Goal: Task Accomplishment & Management: Use online tool/utility

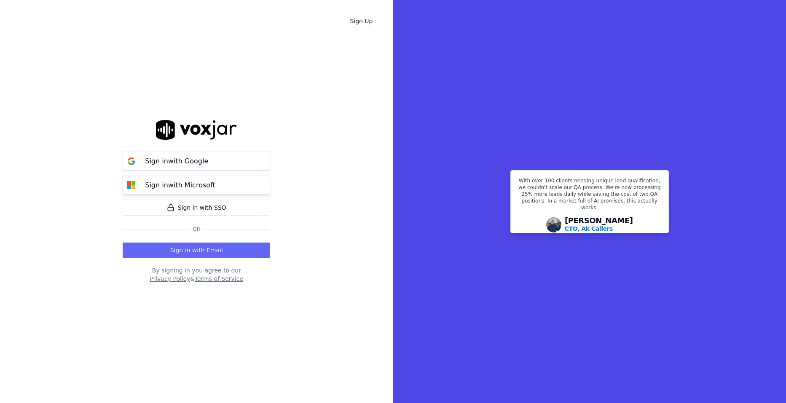
click at [178, 187] on p "Sign in with Microsoft" at bounding box center [180, 185] width 70 height 10
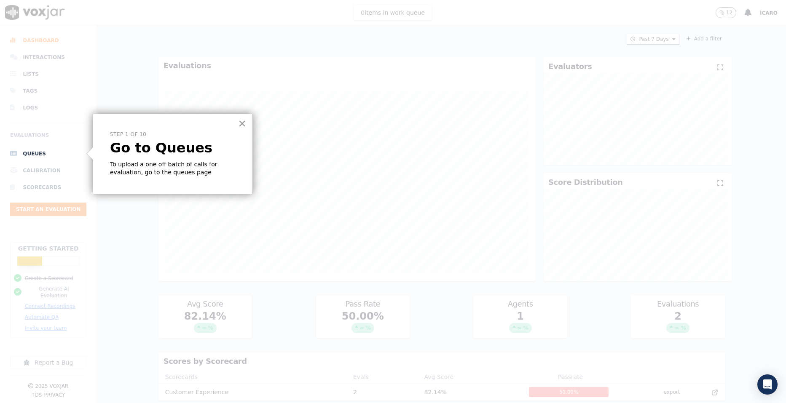
click at [239, 122] on button "×" at bounding box center [242, 123] width 8 height 13
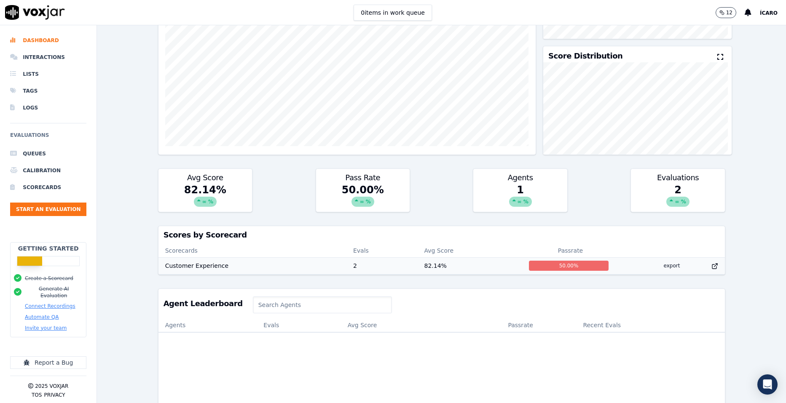
scroll to position [179, 0]
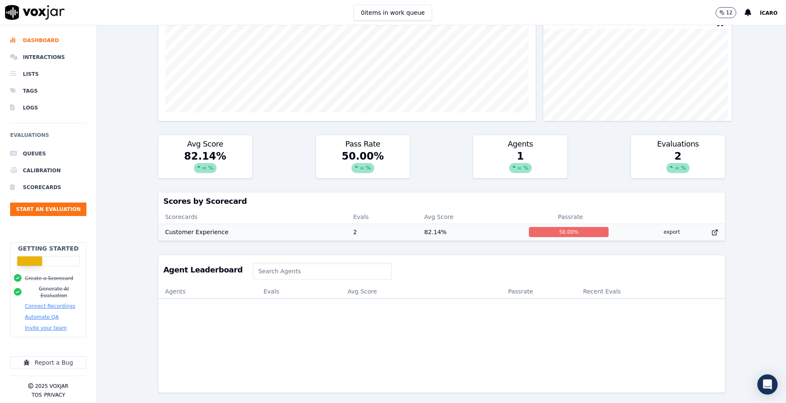
click at [265, 224] on td "Customer Experience" at bounding box center [252, 232] width 188 height 17
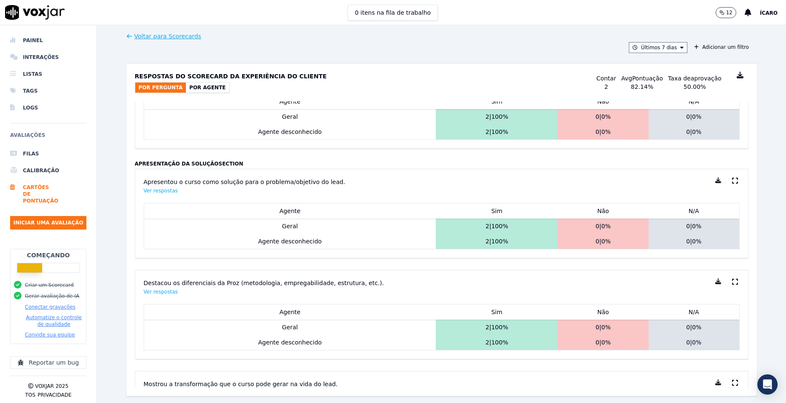
scroll to position [1011, 0]
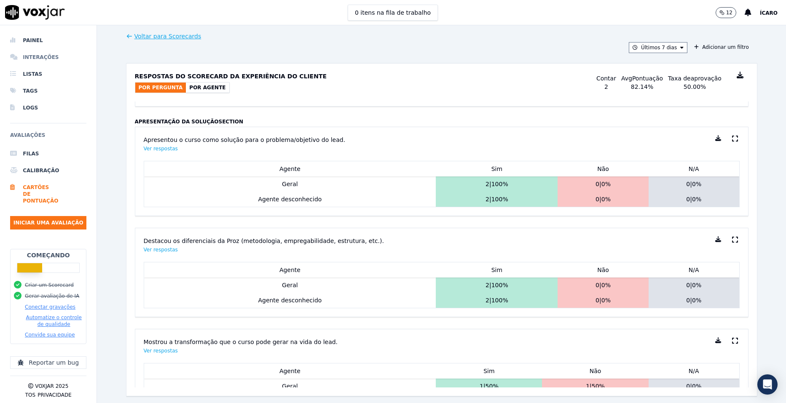
click at [42, 51] on li "Interações" at bounding box center [48, 57] width 76 height 17
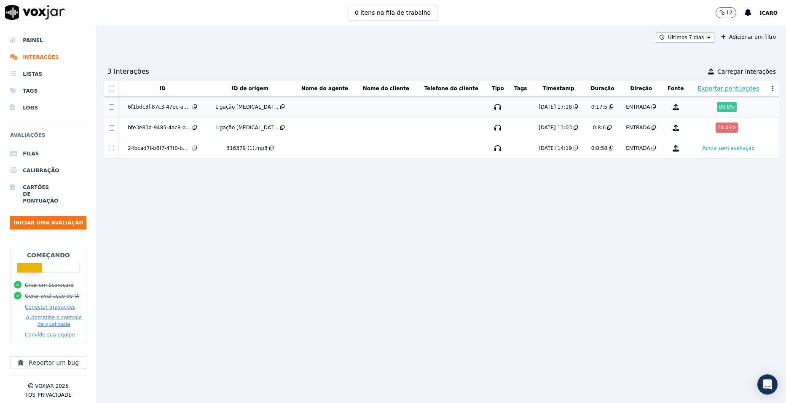
click at [365, 107] on td at bounding box center [385, 107] width 61 height 21
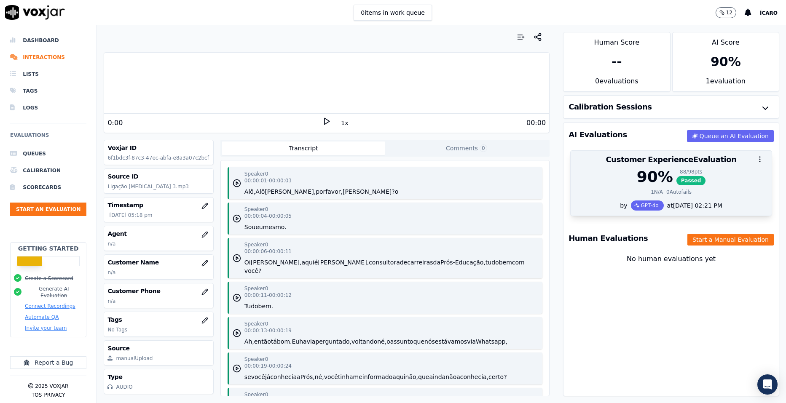
click at [712, 161] on div at bounding box center [670, 159] width 201 height 17
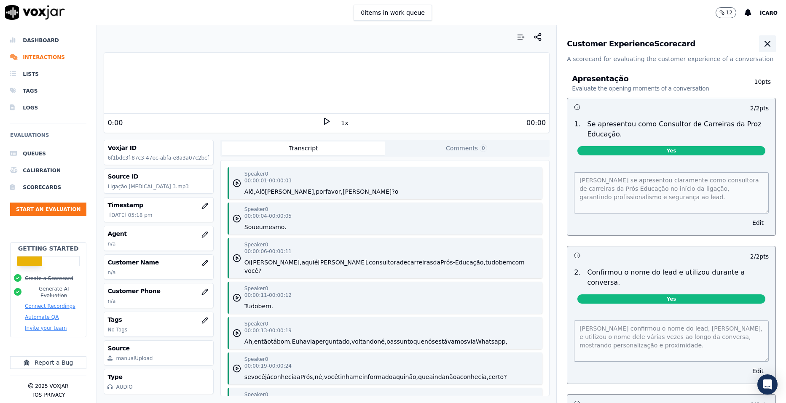
click at [762, 44] on icon "button" at bounding box center [767, 44] width 10 height 10
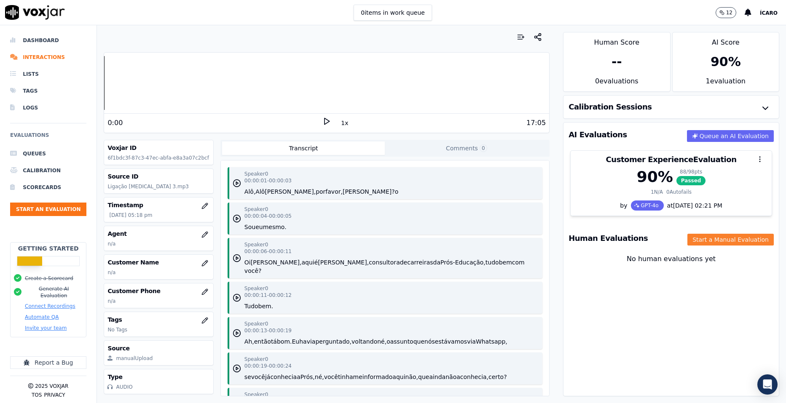
click at [721, 239] on button "Start a Manual Evaluation" at bounding box center [730, 240] width 86 height 12
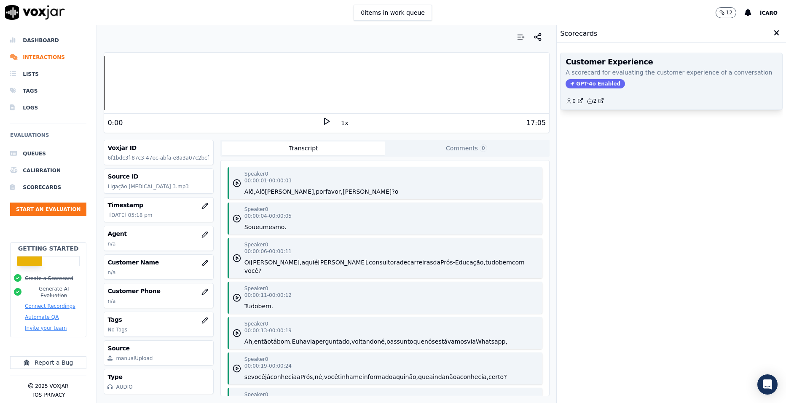
click at [639, 82] on div "GPT-4o Enabled" at bounding box center [670, 83] width 211 height 9
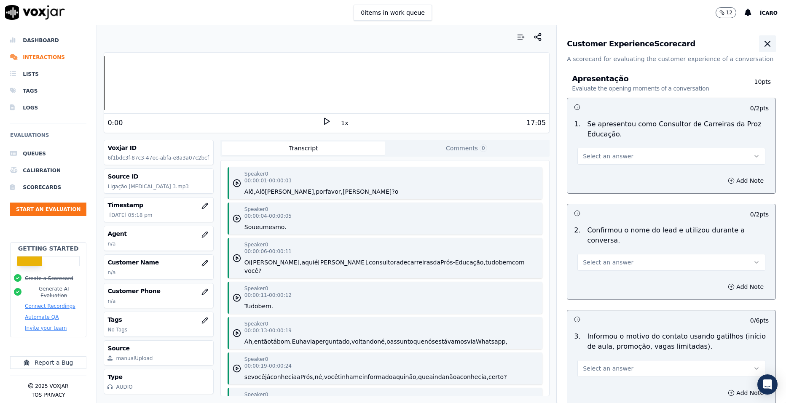
click at [765, 44] on icon "button" at bounding box center [767, 43] width 5 height 5
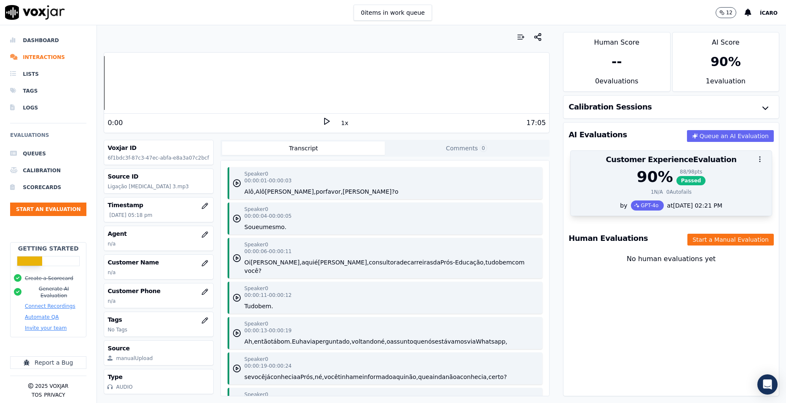
click at [756, 157] on icon "button" at bounding box center [760, 159] width 8 height 8
click at [704, 204] on div "at 09/16/2025 02:21 PM" at bounding box center [693, 205] width 59 height 8
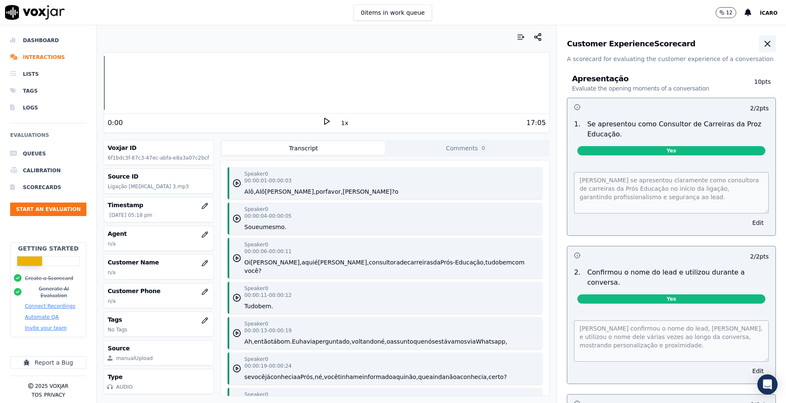
click at [762, 48] on icon "button" at bounding box center [767, 44] width 10 height 10
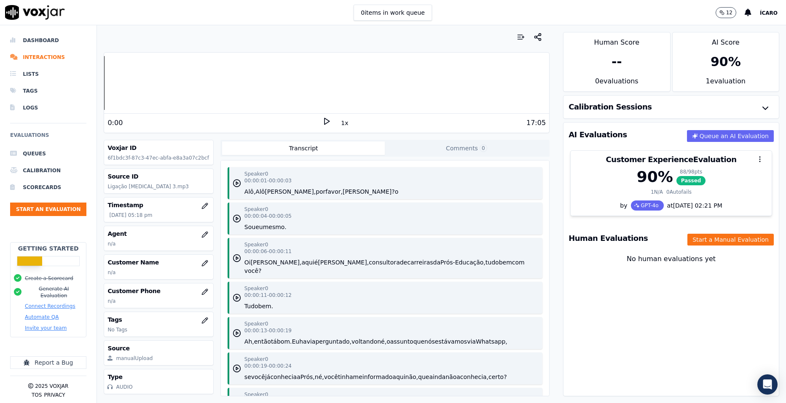
click at [723, 50] on div "90 %" at bounding box center [725, 62] width 106 height 29
click at [48, 38] on li "Dashboard" at bounding box center [48, 40] width 76 height 17
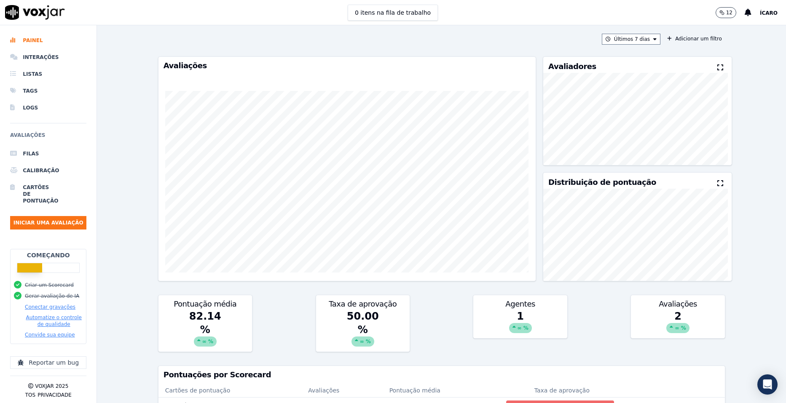
click at [213, 327] on div "82.14 % ∞ %" at bounding box center [205, 331] width 94 height 42
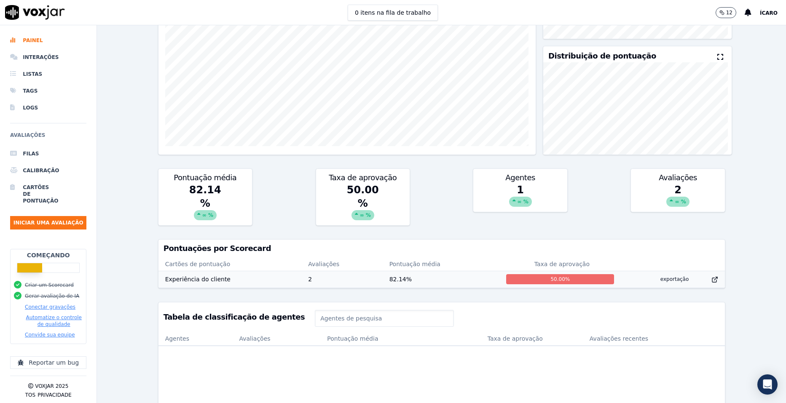
click at [653, 279] on button "exportação" at bounding box center [674, 279] width 42 height 13
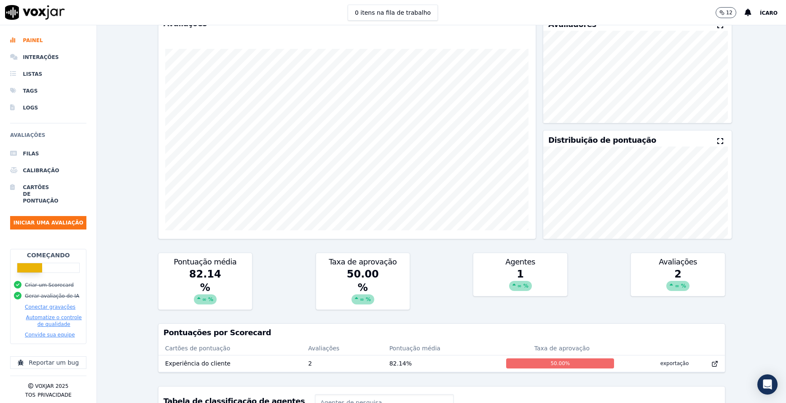
scroll to position [0, 0]
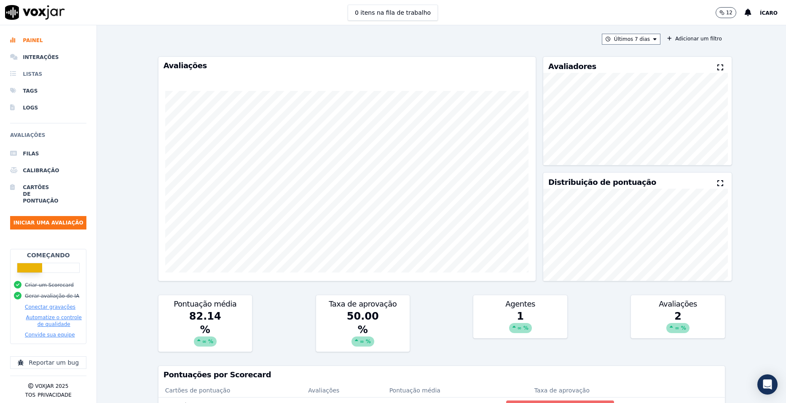
click at [29, 72] on font "Listas" at bounding box center [26, 74] width 6 height 7
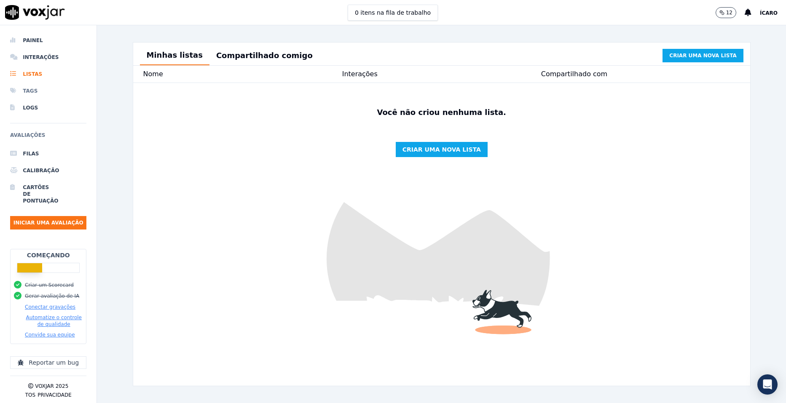
click at [44, 90] on li "Tags" at bounding box center [48, 91] width 76 height 17
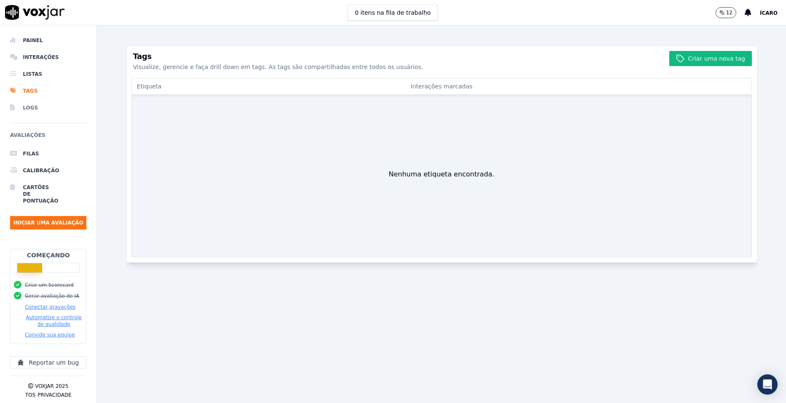
click at [37, 106] on li "Logs" at bounding box center [48, 107] width 76 height 17
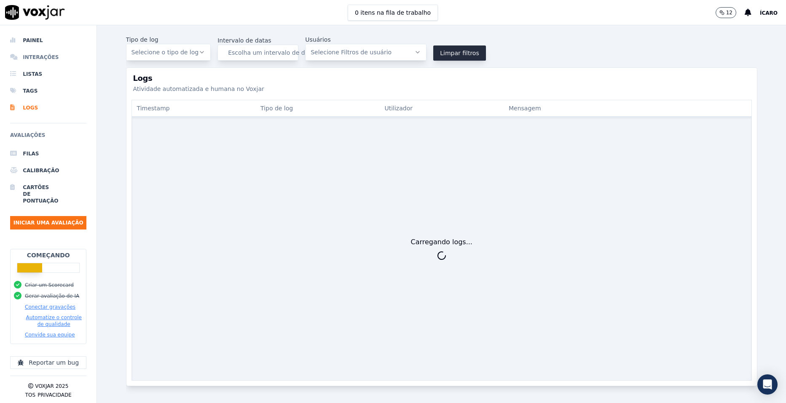
click at [29, 55] on font "Interações" at bounding box center [26, 57] width 6 height 7
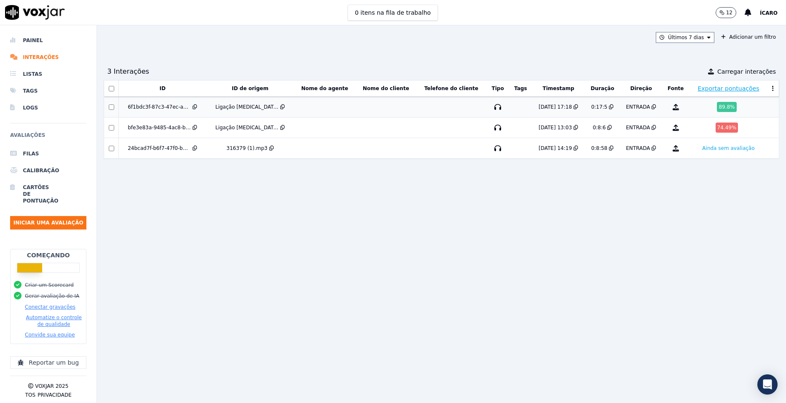
click at [416, 106] on td at bounding box center [451, 107] width 70 height 21
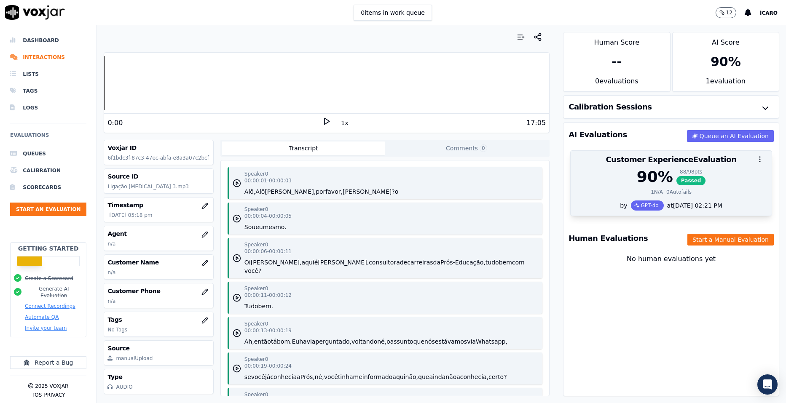
click at [717, 166] on div at bounding box center [670, 159] width 201 height 17
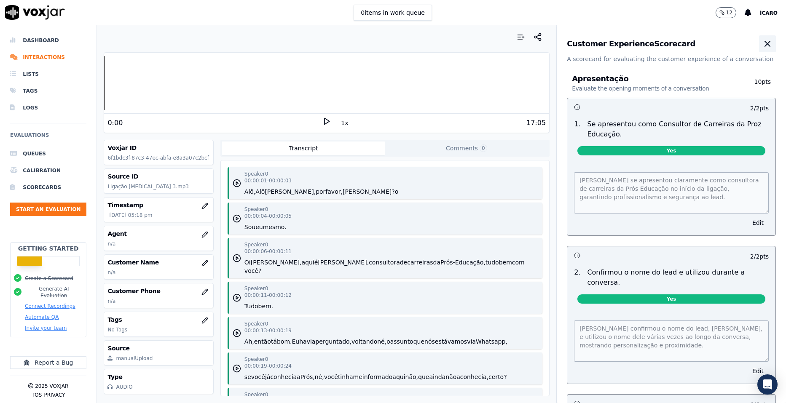
click at [762, 45] on icon "button" at bounding box center [767, 44] width 10 height 10
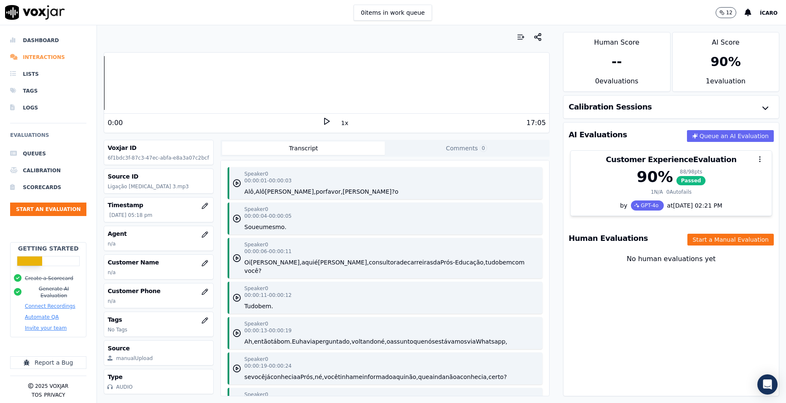
click at [44, 53] on li "Interactions" at bounding box center [48, 57] width 76 height 17
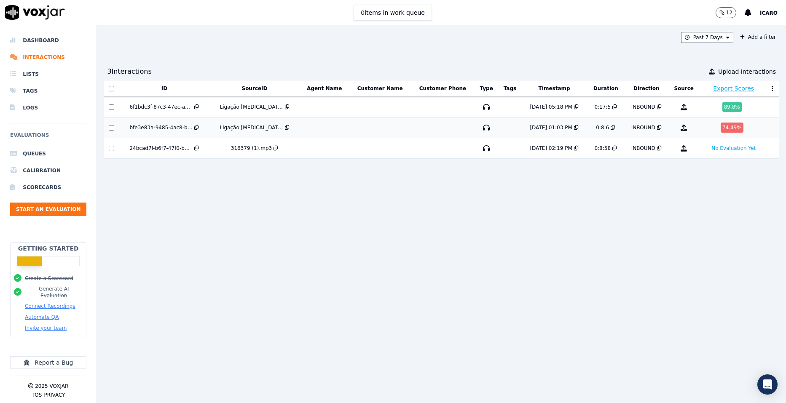
click at [315, 121] on td at bounding box center [324, 128] width 49 height 21
